Goal: Navigation & Orientation: Find specific page/section

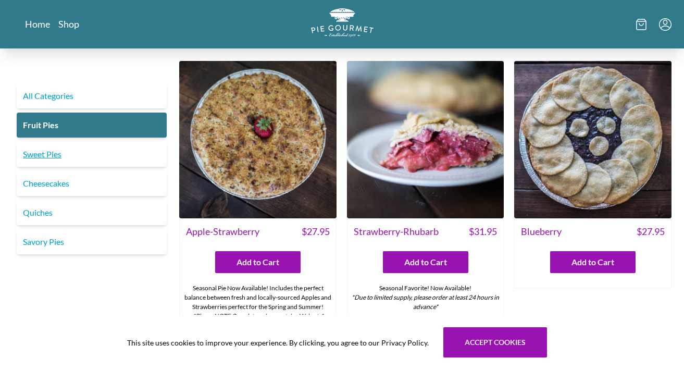
click at [72, 156] on link "Sweet Pies" at bounding box center [92, 154] width 150 height 25
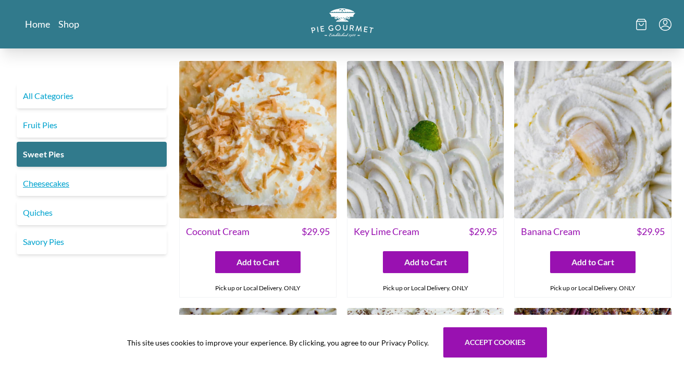
click at [51, 186] on link "Cheesecakes" at bounding box center [92, 183] width 150 height 25
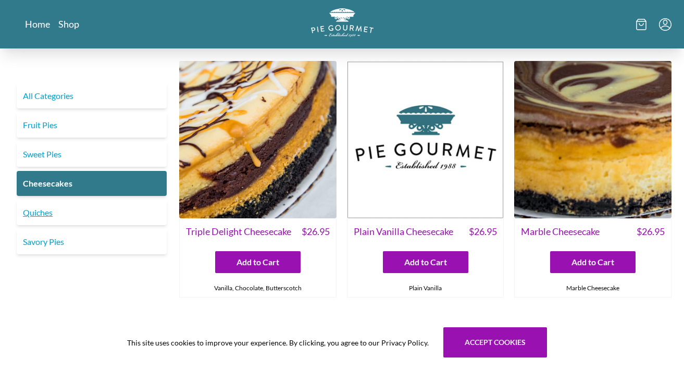
click at [41, 210] on link "Quiches" at bounding box center [92, 212] width 150 height 25
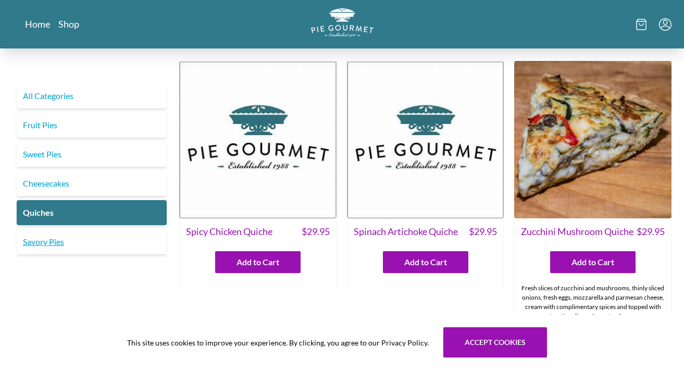
click at [54, 240] on link "Savory Pies" at bounding box center [92, 241] width 150 height 25
